Goal: Transaction & Acquisition: Download file/media

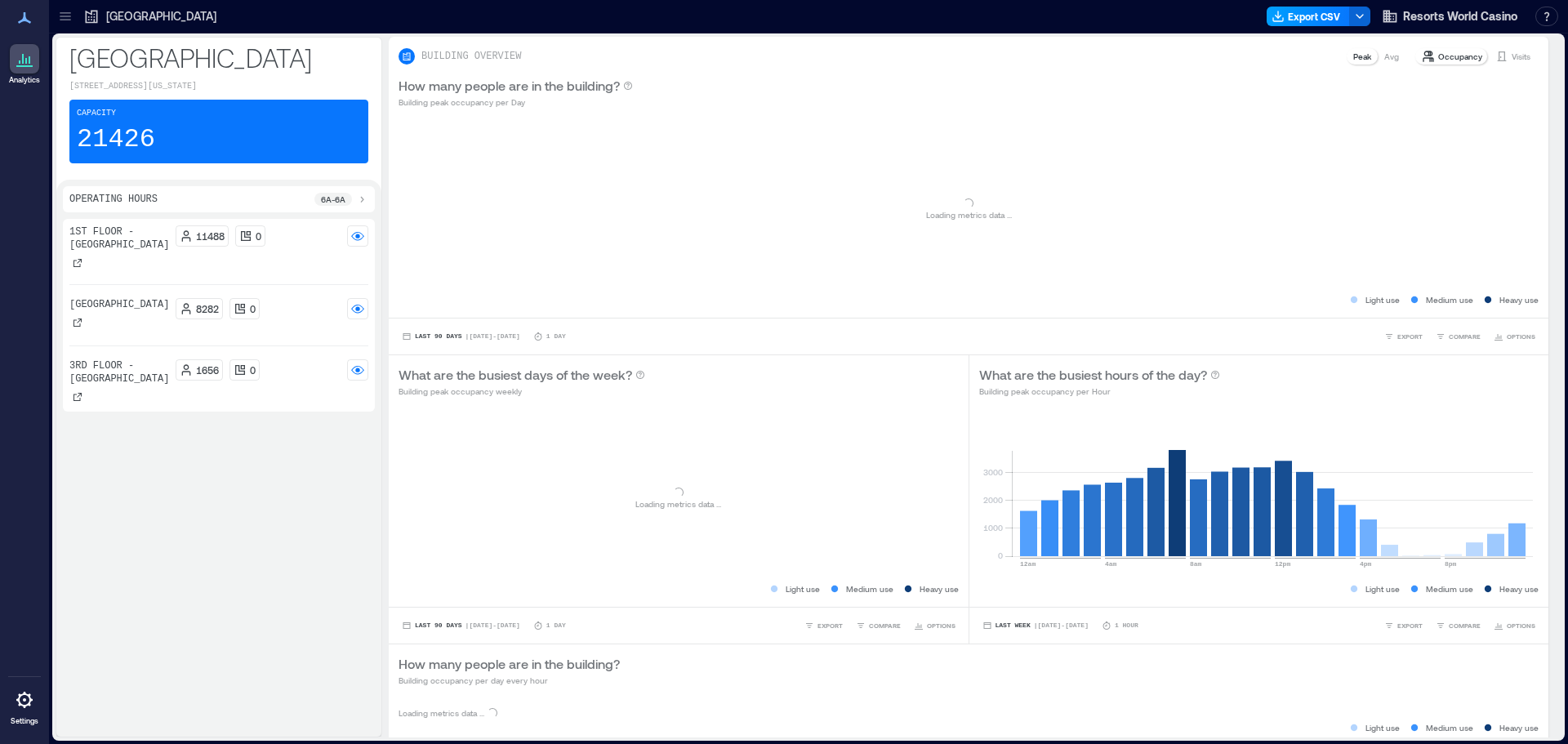
click at [1319, 19] on button "Export CSV" at bounding box center [1308, 16] width 83 height 19
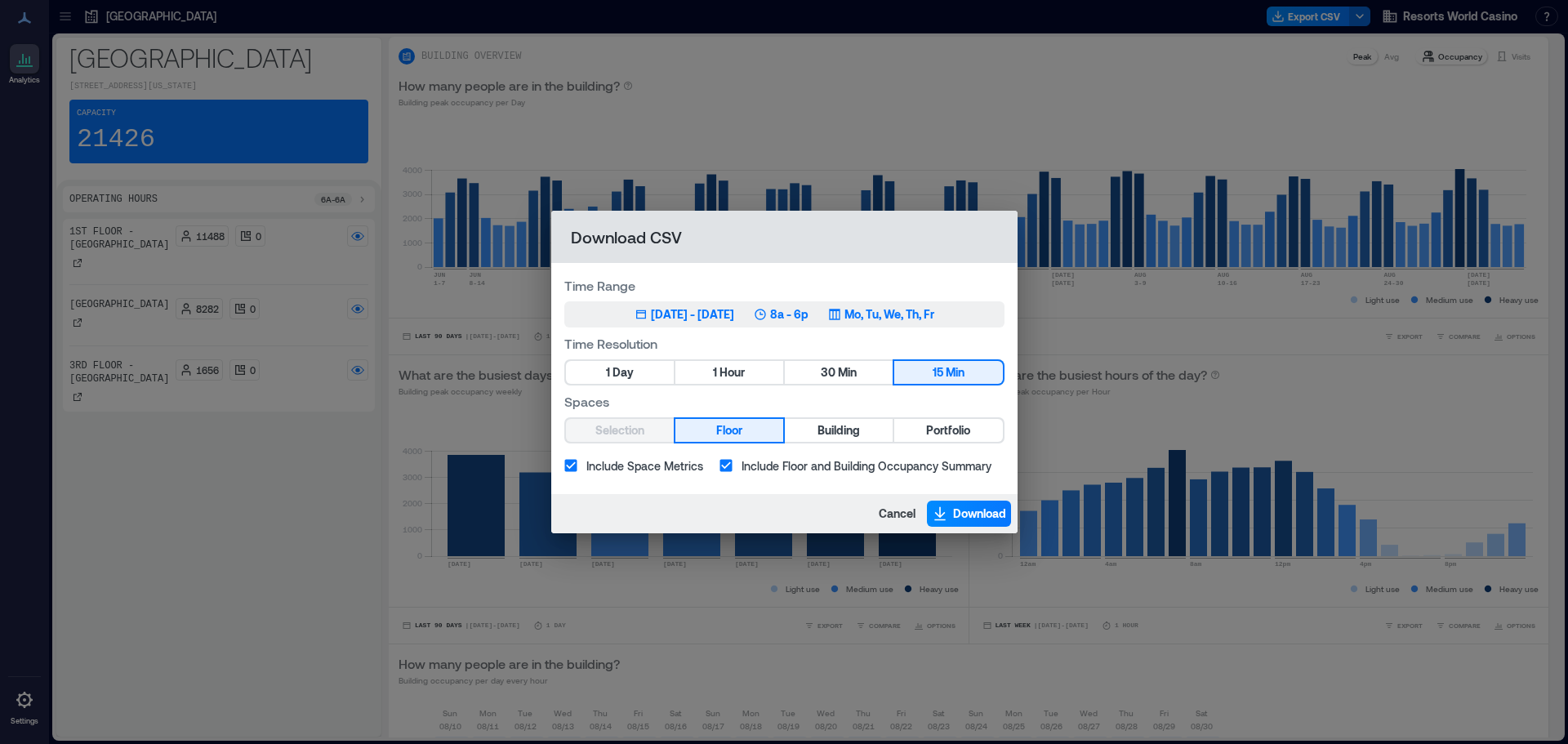
click at [800, 311] on p "8a - 6p" at bounding box center [789, 314] width 39 height 17
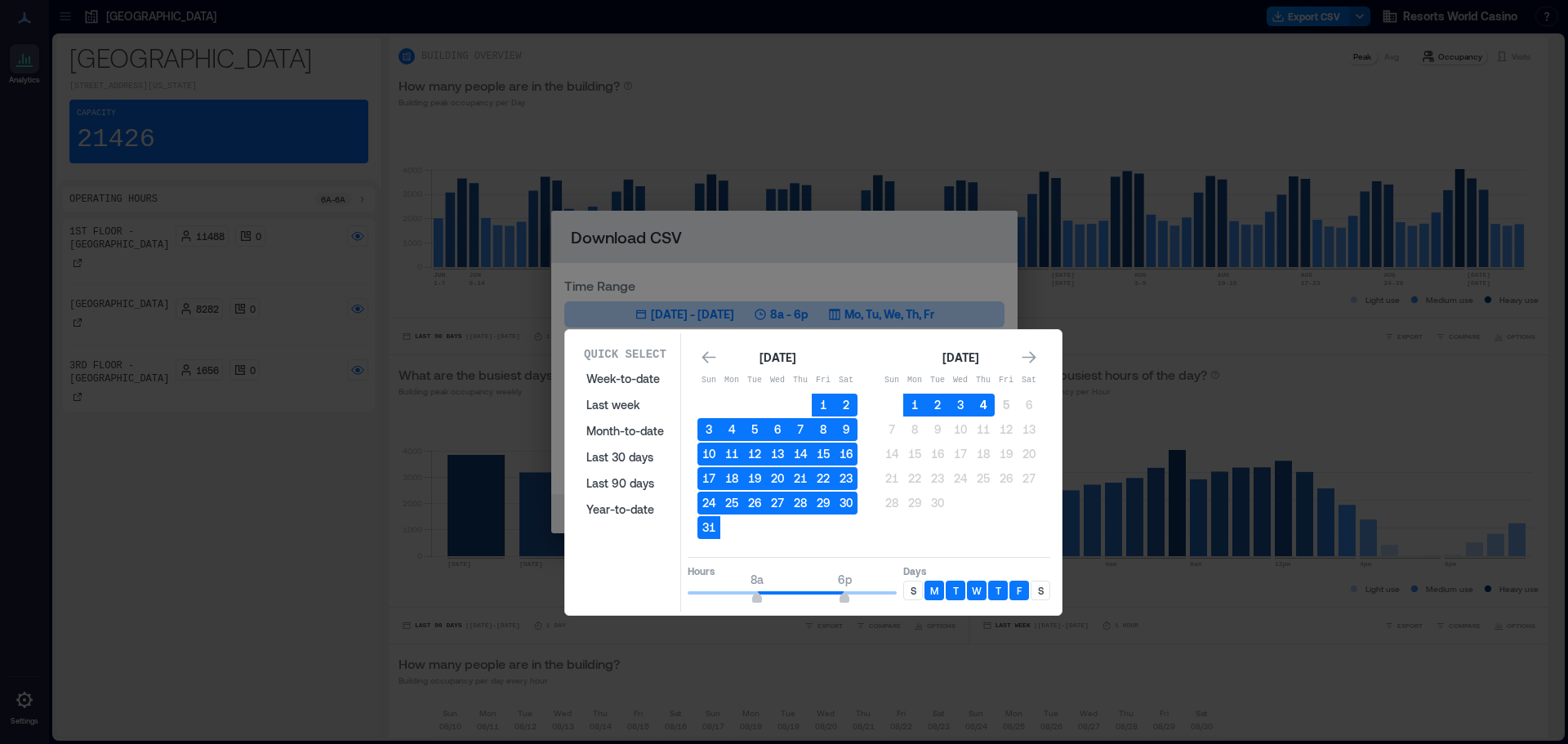
click at [982, 411] on button "4" at bounding box center [983, 405] width 23 height 23
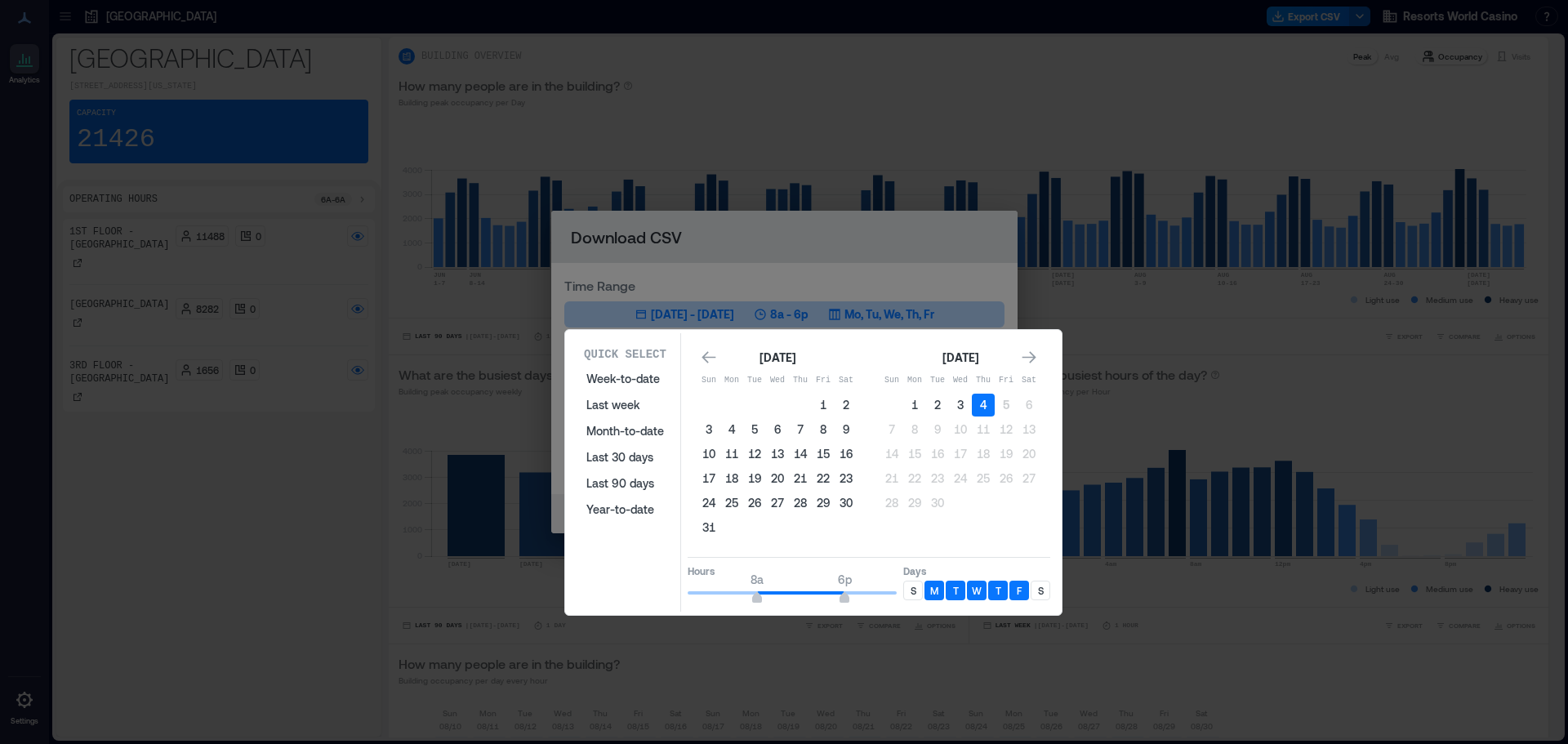
drag, startPoint x: 1041, startPoint y: 592, endPoint x: 1003, endPoint y: 596, distance: 38.2
click at [1041, 592] on p "S" at bounding box center [1040, 591] width 6 height 13
click at [912, 587] on p "S" at bounding box center [913, 591] width 6 height 13
type input "**"
drag, startPoint x: 845, startPoint y: 600, endPoint x: 908, endPoint y: 594, distance: 63.3
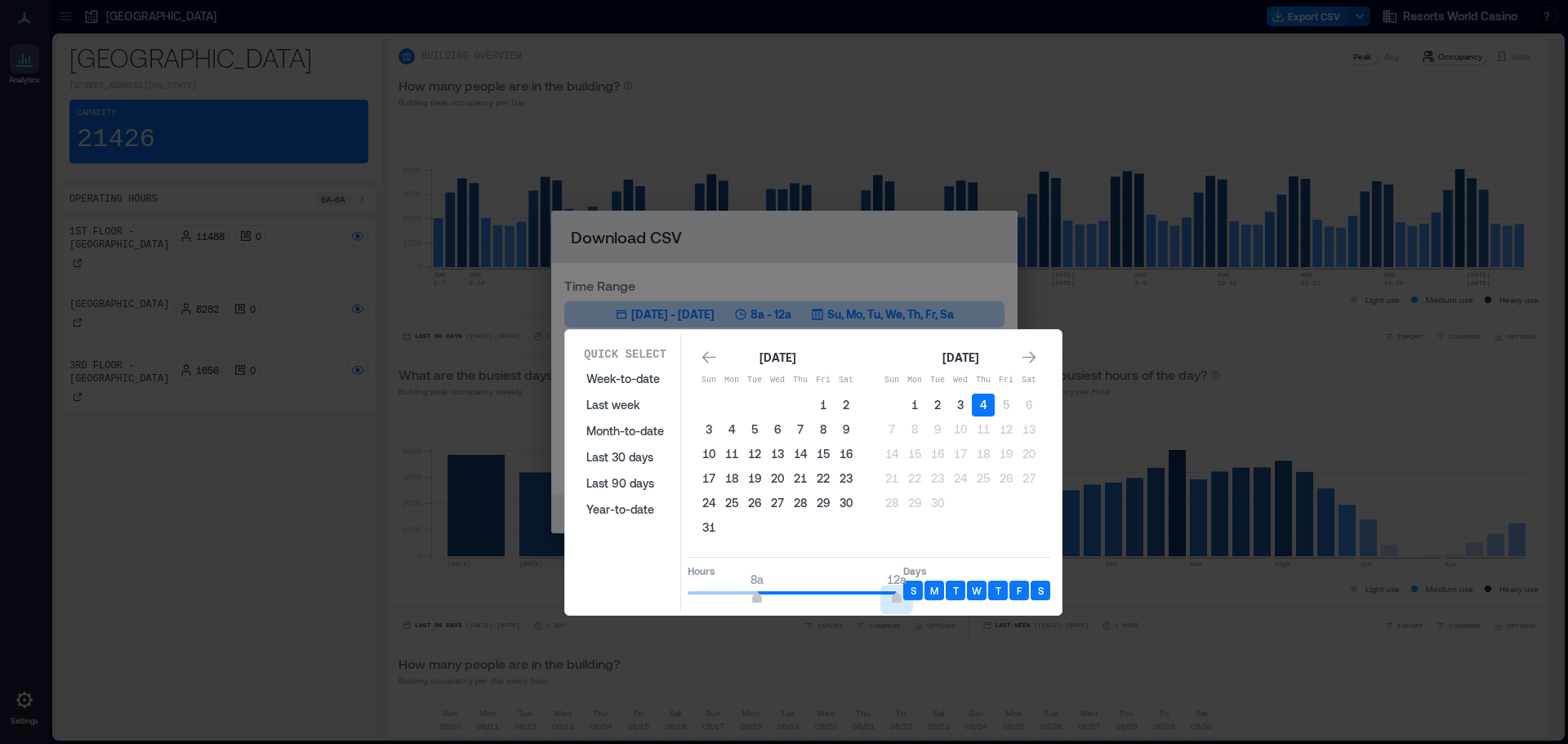
click at [908, 594] on div "Hours 8a 12a Days S M T W T F S" at bounding box center [869, 581] width 362 height 48
type input "*"
drag, startPoint x: 760, startPoint y: 601, endPoint x: 611, endPoint y: 583, distance: 150.1
click at [611, 583] on div "Quick Select Week-to-date Last week Month-to-date Last 30 days Last 90 days Yea…" at bounding box center [813, 472] width 487 height 278
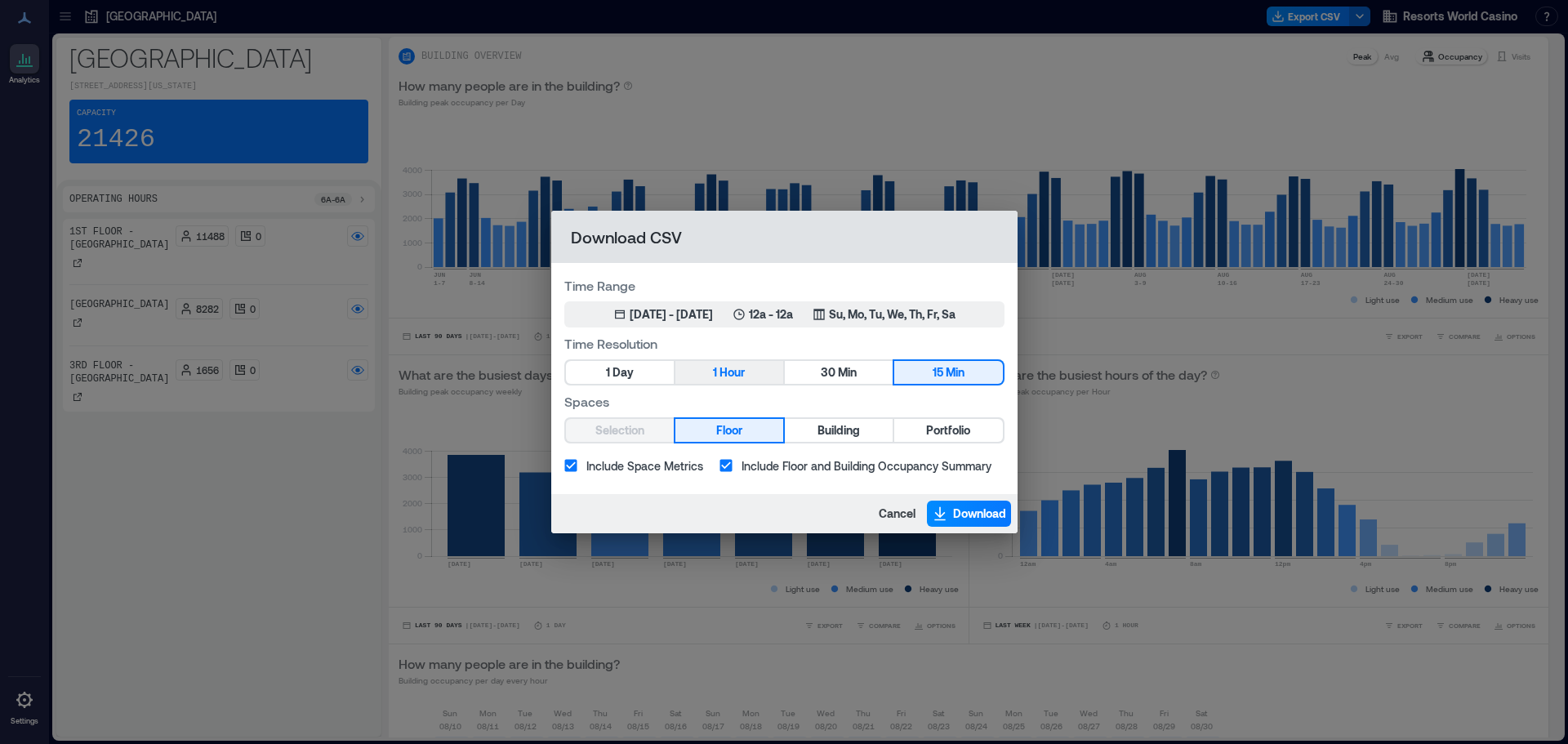
click at [699, 371] on button "1 Hour" at bounding box center [729, 372] width 108 height 23
click at [968, 511] on span "Download" at bounding box center [978, 514] width 53 height 17
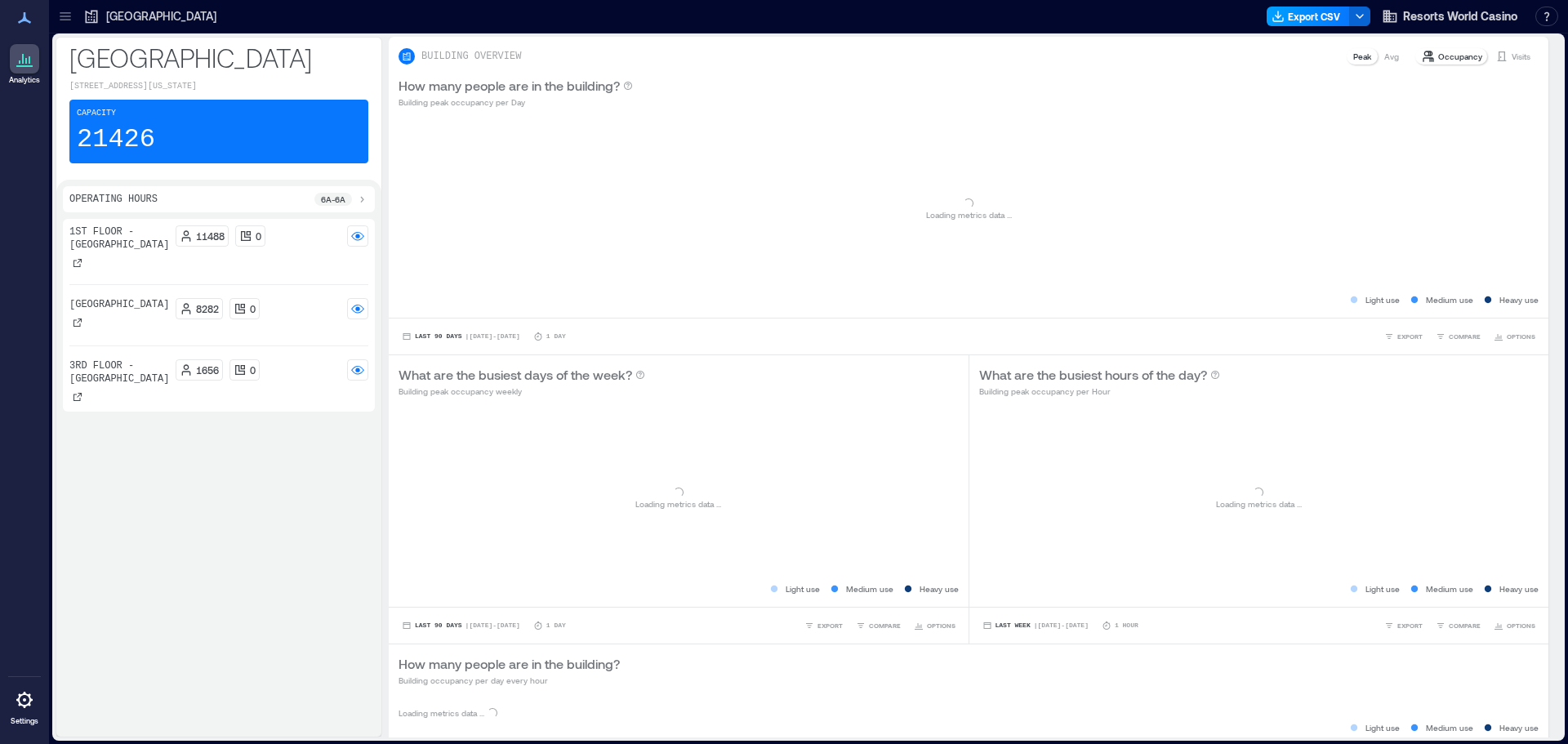
click at [1331, 17] on button "Export CSV" at bounding box center [1308, 16] width 83 height 19
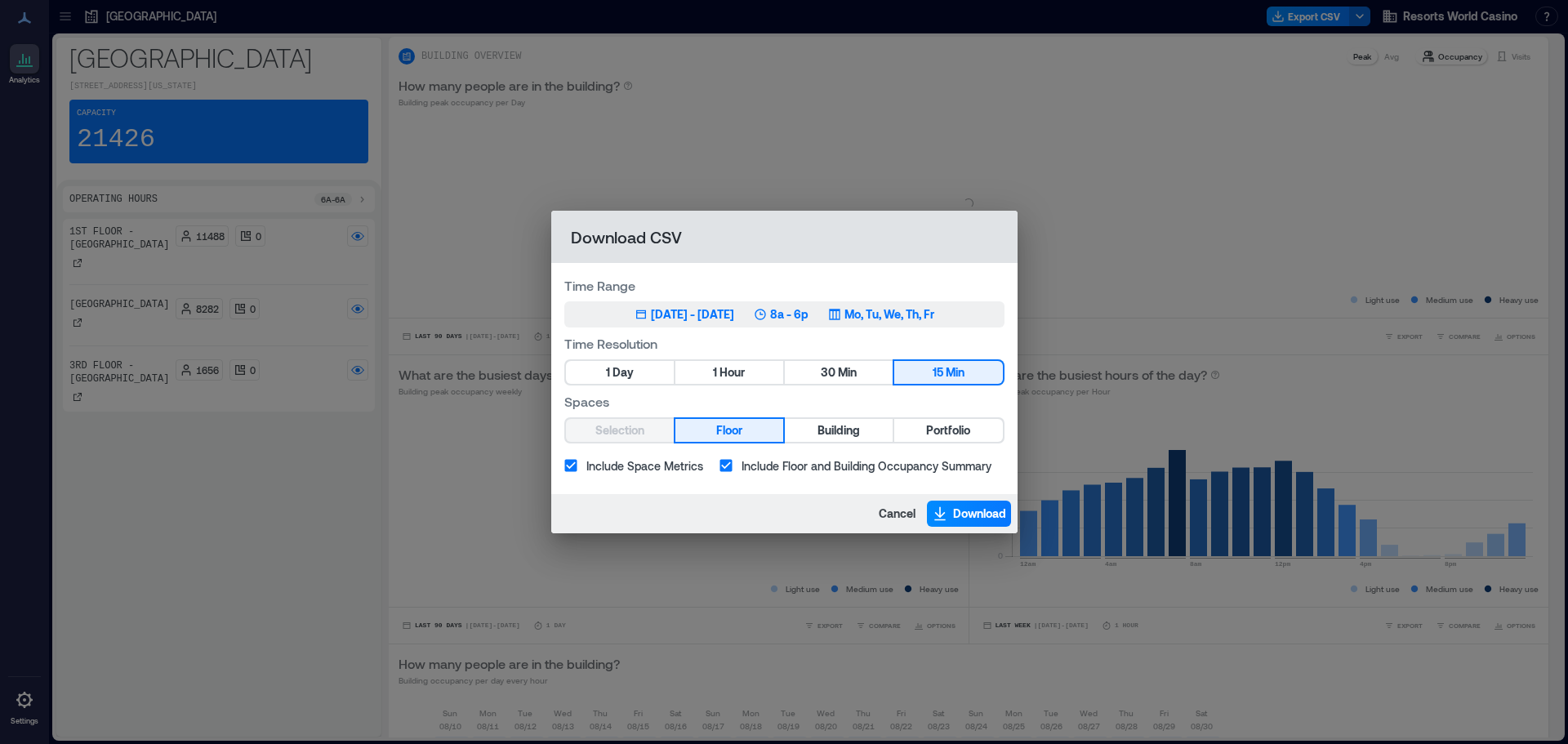
click at [735, 307] on div "[DATE] - [DATE]" at bounding box center [692, 314] width 83 height 17
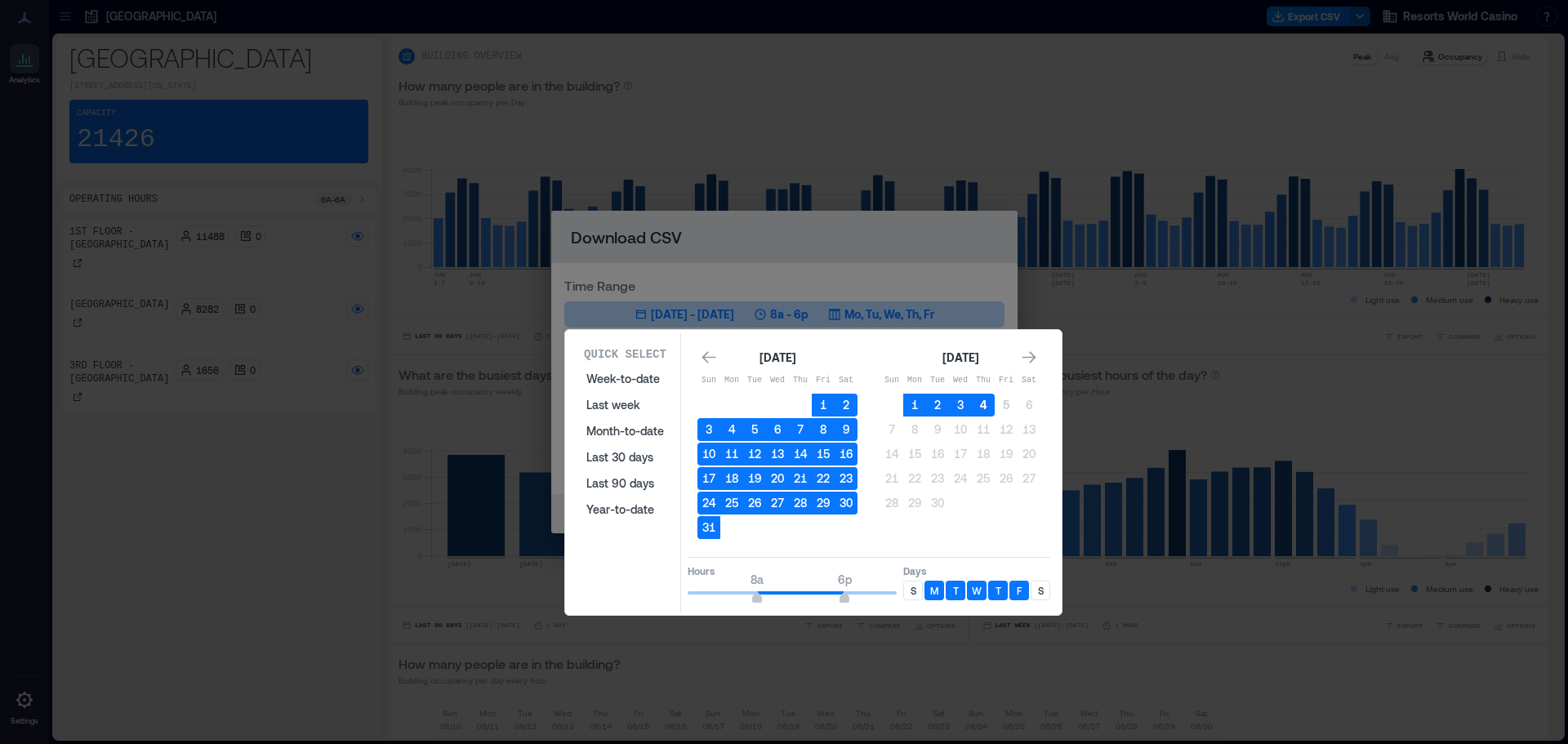
click at [974, 399] on button "4" at bounding box center [983, 405] width 23 height 23
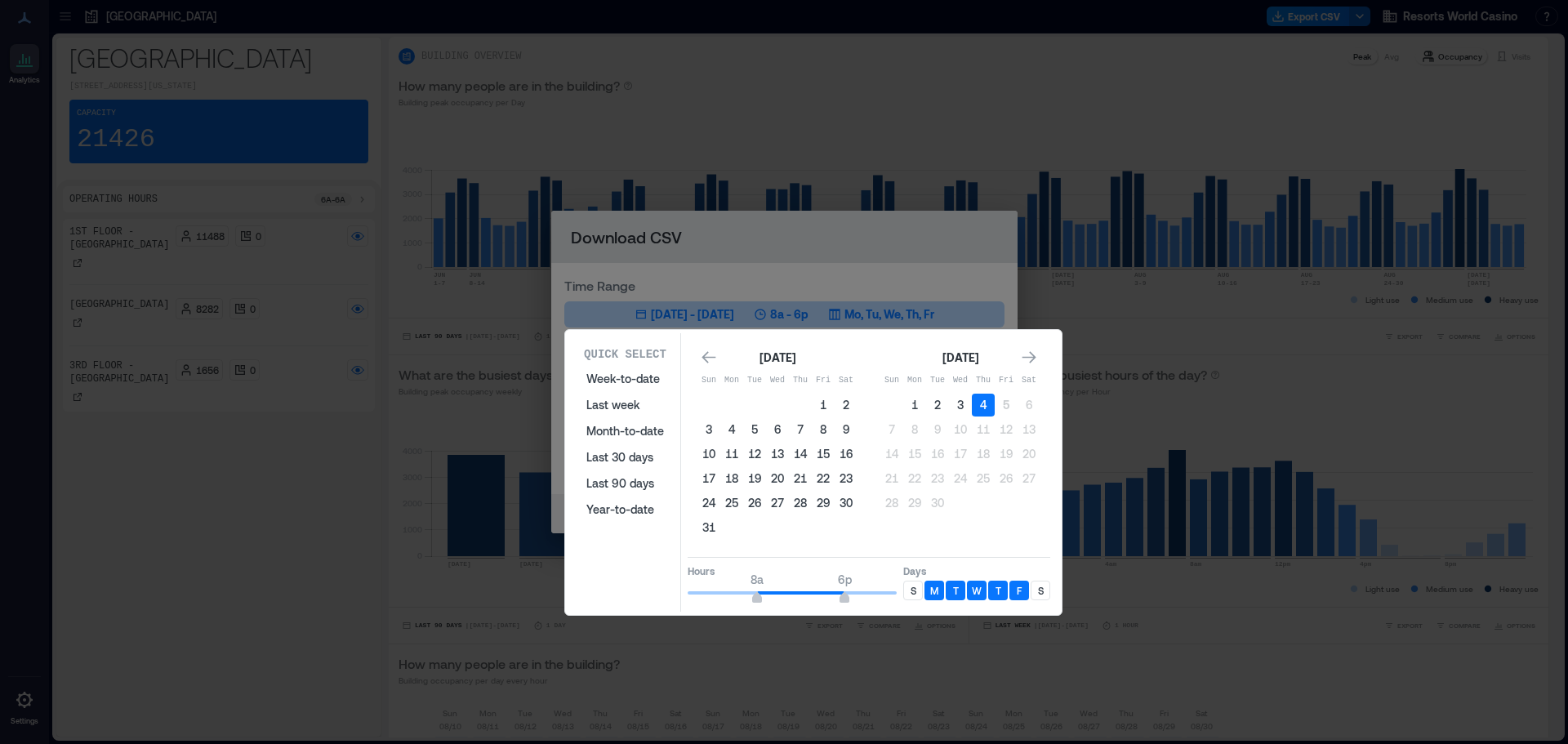
click at [1037, 591] on div "S" at bounding box center [1039, 590] width 19 height 19
click at [914, 592] on p "S" at bounding box center [913, 591] width 6 height 13
type input "**"
drag, startPoint x: 843, startPoint y: 600, endPoint x: 894, endPoint y: 599, distance: 51.0
click at [894, 599] on span "12a" at bounding box center [896, 599] width 10 height 6
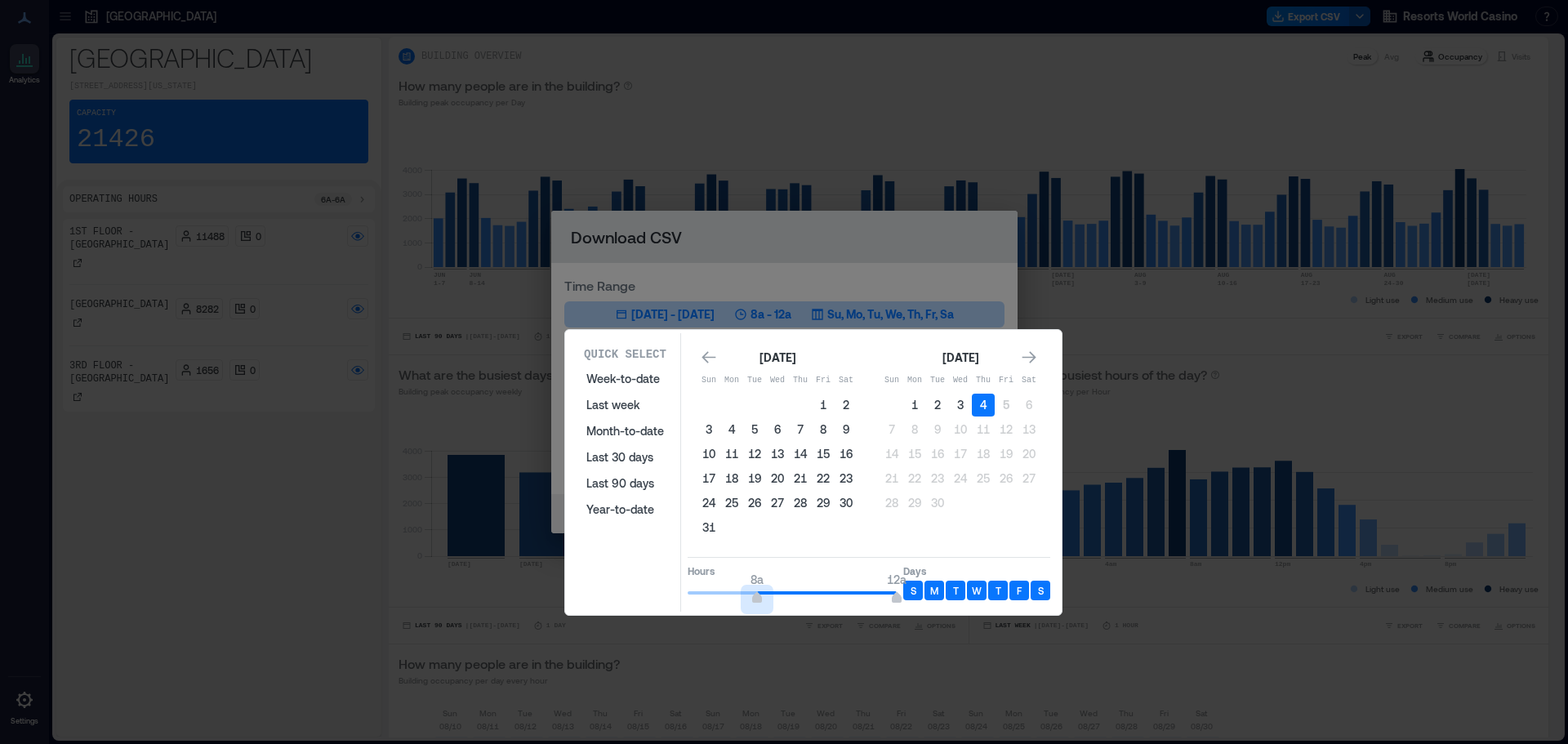
type input "*"
drag, startPoint x: 754, startPoint y: 600, endPoint x: 627, endPoint y: 600, distance: 127.0
click at [627, 600] on div "Quick Select Week-to-date Last week Month-to-date Last 30 days Last 90 days Yea…" at bounding box center [813, 472] width 487 height 278
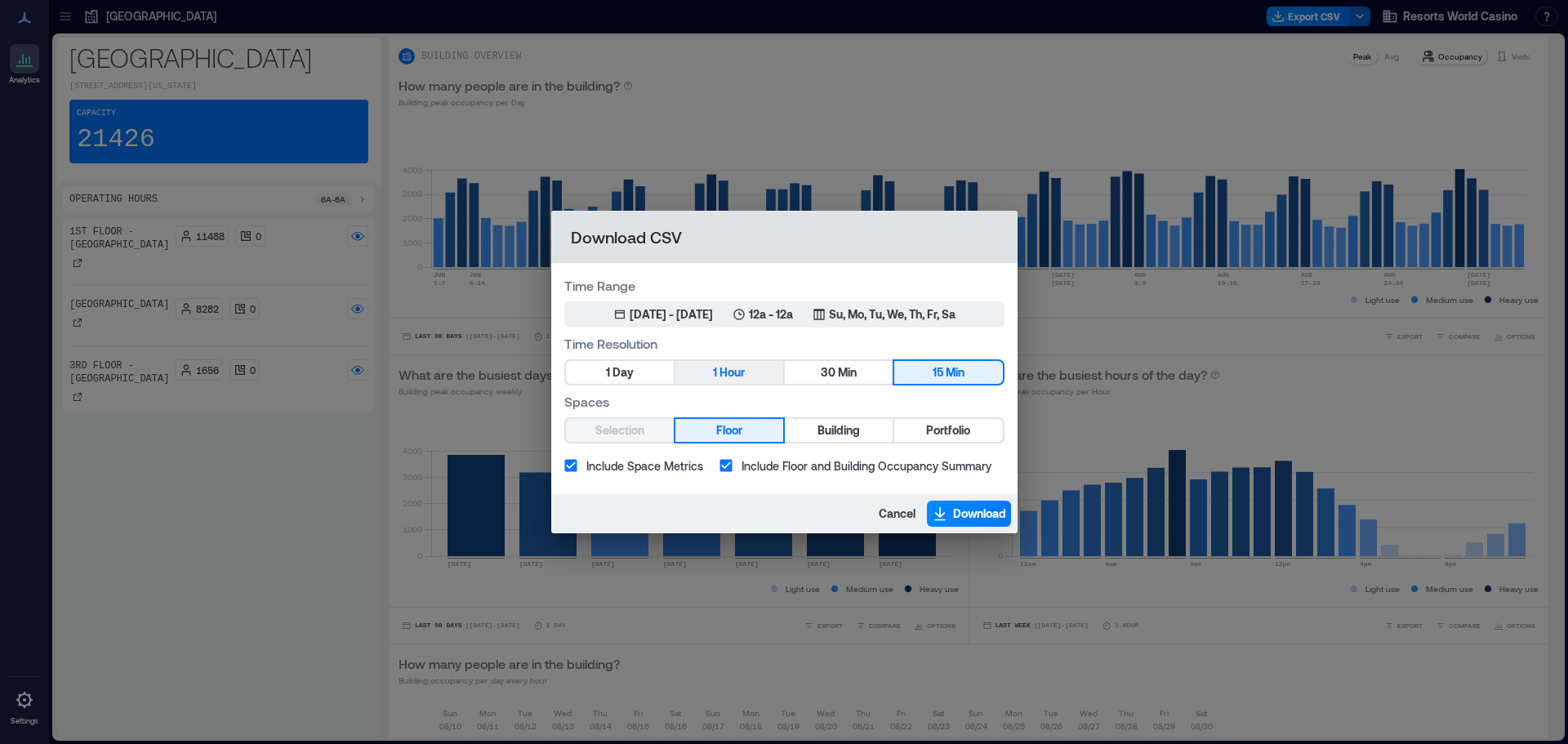
click at [714, 366] on span "1" at bounding box center [715, 372] width 4 height 20
click at [961, 429] on span "Portfolio" at bounding box center [948, 431] width 44 height 20
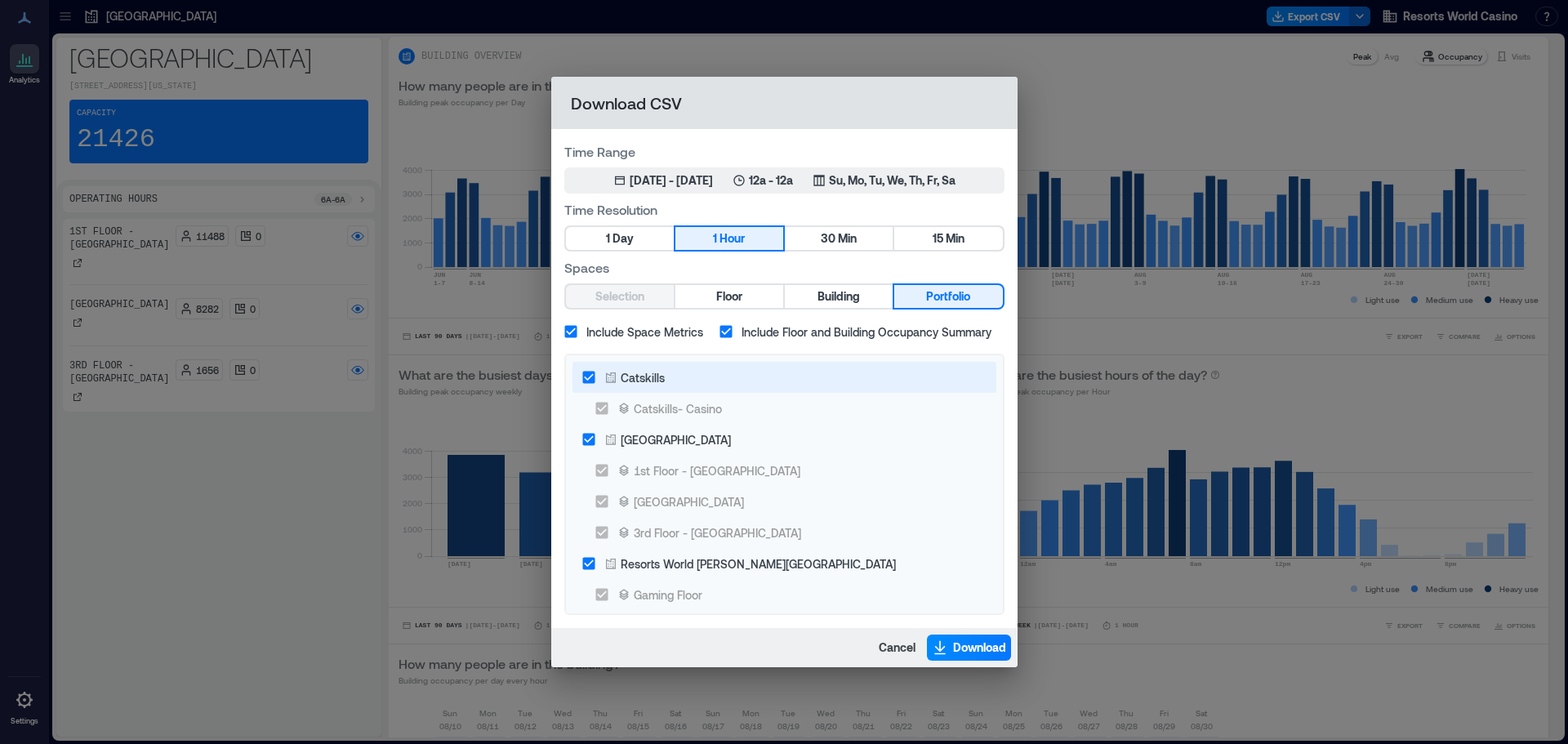
click at [638, 384] on div "Catskills" at bounding box center [643, 377] width 44 height 18
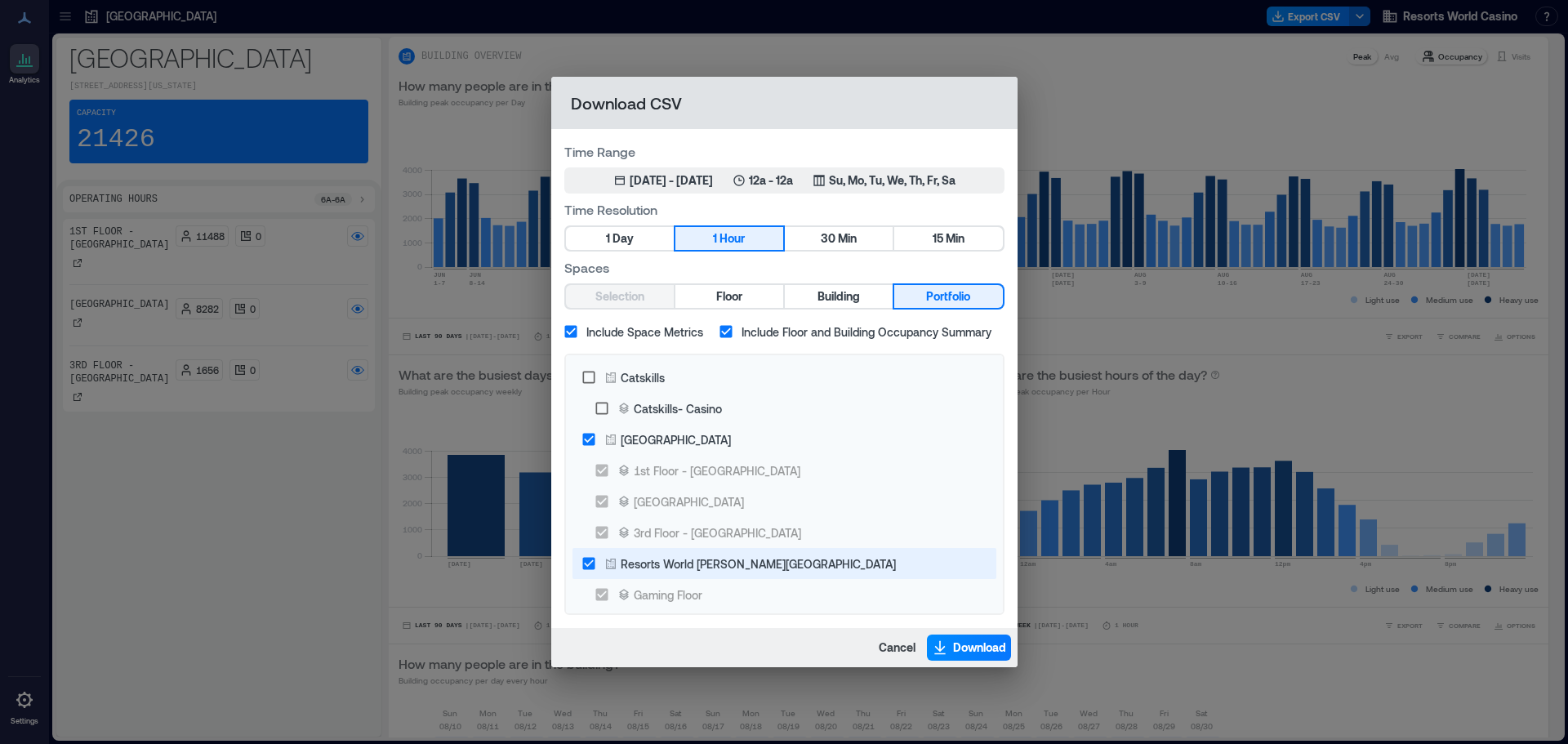
click at [608, 565] on icon at bounding box center [611, 564] width 13 height 13
click at [982, 653] on span "Download" at bounding box center [978, 648] width 53 height 17
